Goal: Obtain resource: Download file/media

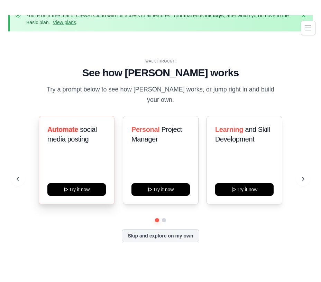
scroll to position [30, 0]
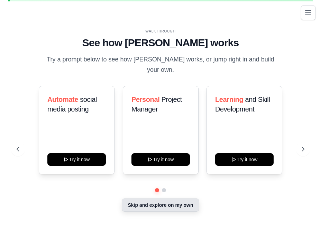
click at [146, 199] on button "Skip and explore on my own" at bounding box center [160, 205] width 77 height 13
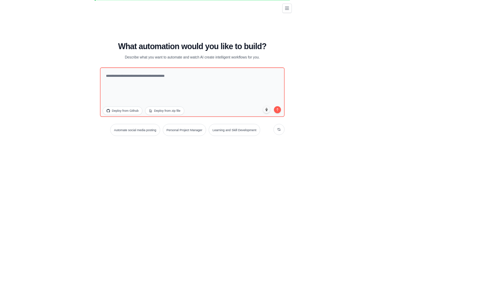
scroll to position [24, 0]
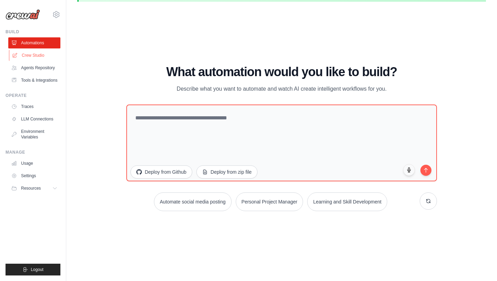
click at [46, 54] on link "Crew Studio" at bounding box center [35, 55] width 52 height 11
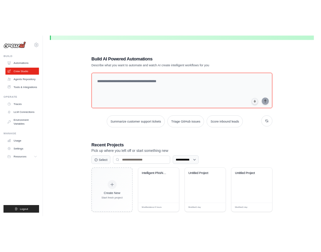
scroll to position [38, 0]
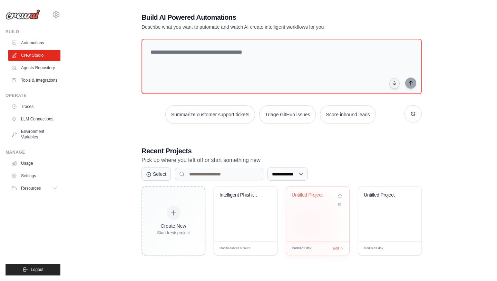
click at [307, 224] on div "Untitled Project" at bounding box center [317, 213] width 63 height 55
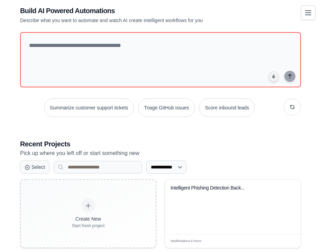
scroll to position [134, 0]
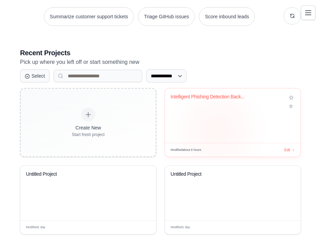
click at [217, 130] on div "Intelligent Phishing Detection Back..." at bounding box center [232, 115] width 135 height 55
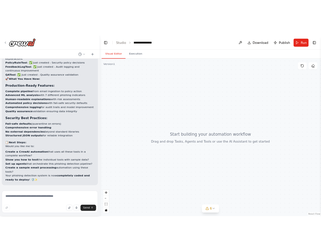
scroll to position [6641, 0]
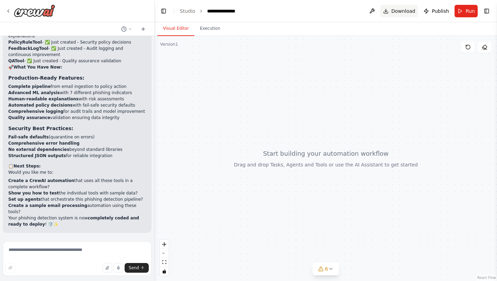
click at [401, 13] on span "Download" at bounding box center [404, 11] width 24 height 7
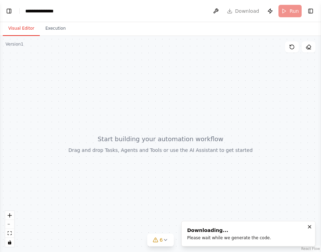
scroll to position [6682, 0]
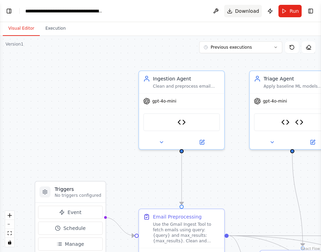
click at [250, 11] on span "Download" at bounding box center [247, 11] width 24 height 7
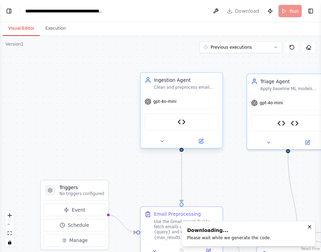
scroll to position [20201, 0]
